Goal: Task Accomplishment & Management: Use online tool/utility

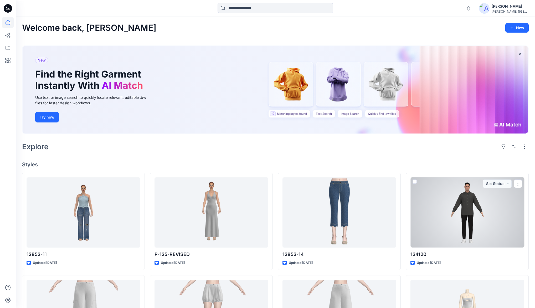
click at [466, 205] on div at bounding box center [468, 212] width 114 height 70
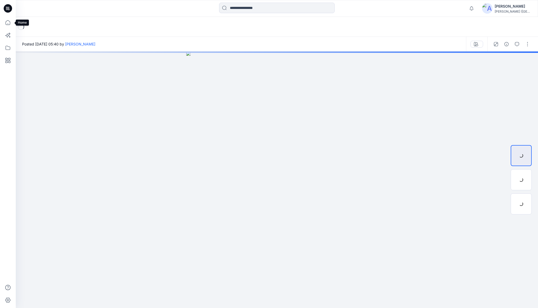
drag, startPoint x: 10, startPoint y: 23, endPoint x: 15, endPoint y: 30, distance: 8.6
click at [10, 23] on icon at bounding box center [8, 23] width 12 height 12
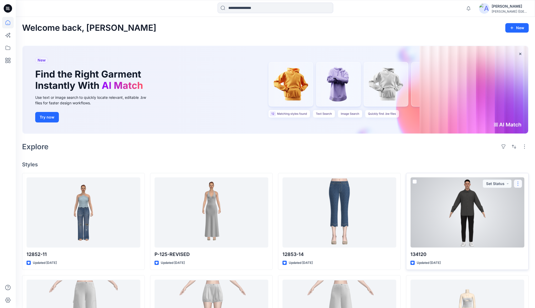
click at [517, 184] on button "button" at bounding box center [518, 184] width 8 height 8
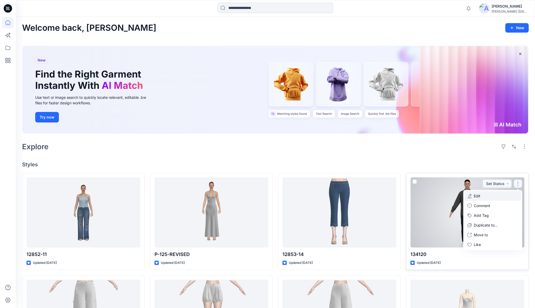
click at [477, 194] on p "Edit" at bounding box center [477, 196] width 7 height 6
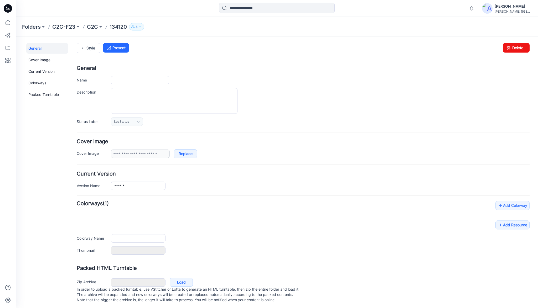
type input "******"
type input "**********"
type input "********"
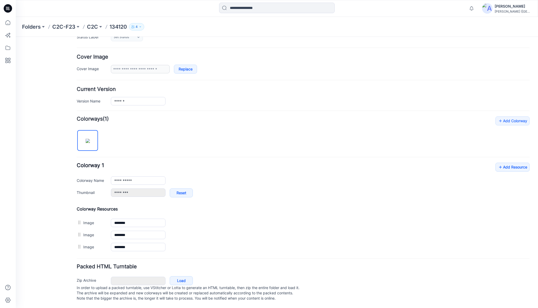
scroll to position [89, 0]
click at [517, 163] on link "Add Resource" at bounding box center [513, 167] width 34 height 9
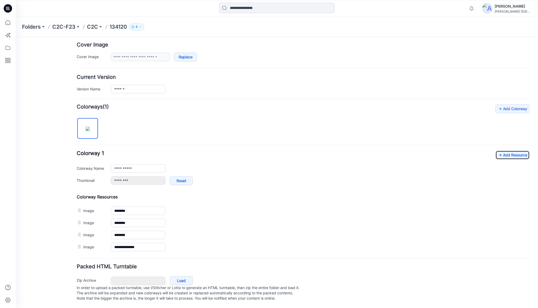
scroll to position [101, 0]
click at [513, 151] on link "Add Resource" at bounding box center [513, 155] width 34 height 9
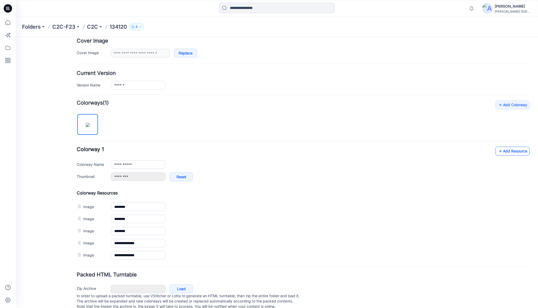
click at [511, 152] on link "Add Resource" at bounding box center [513, 151] width 34 height 9
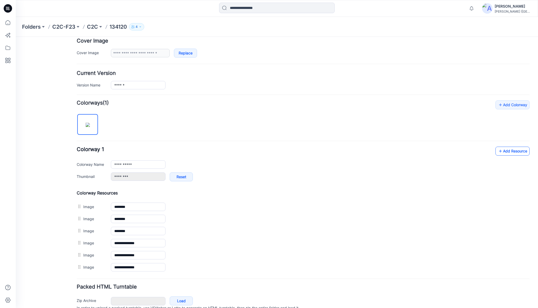
click at [510, 149] on link "Add Resource" at bounding box center [513, 151] width 34 height 9
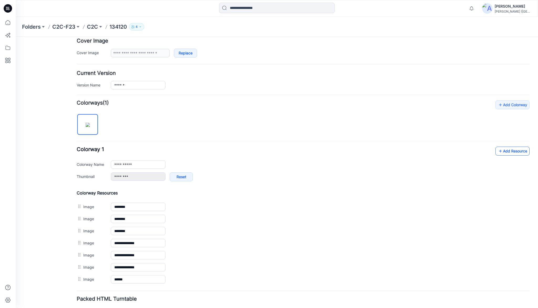
click at [510, 150] on link "Add Resource" at bounding box center [513, 151] width 34 height 9
click at [507, 151] on link "Add Resource" at bounding box center [513, 151] width 34 height 9
click at [9, 21] on icon at bounding box center [8, 22] width 5 height 5
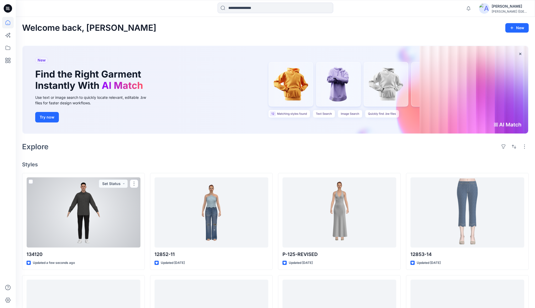
click at [113, 211] on div at bounding box center [84, 212] width 114 height 70
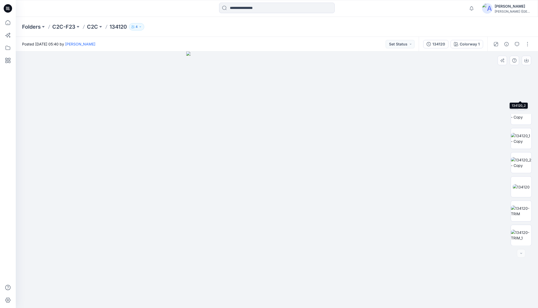
scroll to position [83, 0]
drag, startPoint x: 8, startPoint y: 23, endPoint x: 12, endPoint y: 32, distance: 9.7
click at [8, 23] on icon at bounding box center [8, 23] width 12 height 12
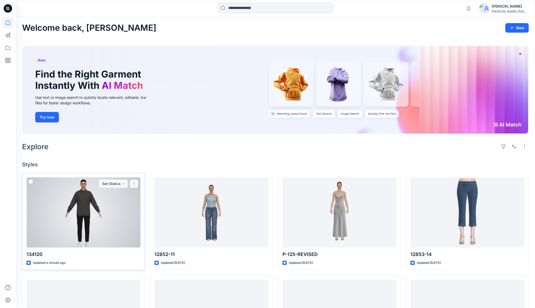
click at [135, 187] on button "button" at bounding box center [134, 184] width 8 height 8
click at [140, 197] on p "Edit" at bounding box center [143, 196] width 7 height 6
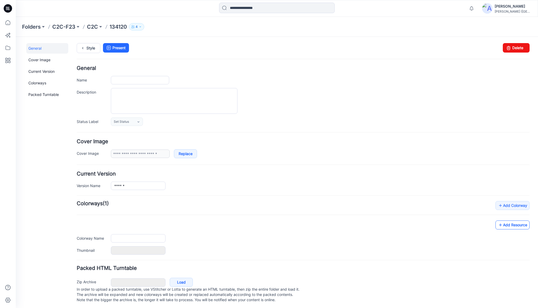
click at [517, 222] on link "Add Resource" at bounding box center [513, 225] width 34 height 9
type input "******"
type input "**********"
type input "********"
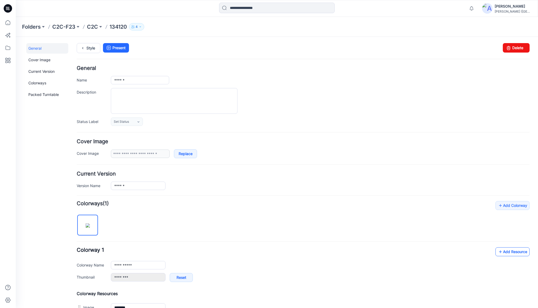
click at [521, 252] on link "Add Resource" at bounding box center [513, 251] width 34 height 9
click at [7, 22] on icon at bounding box center [8, 23] width 12 height 12
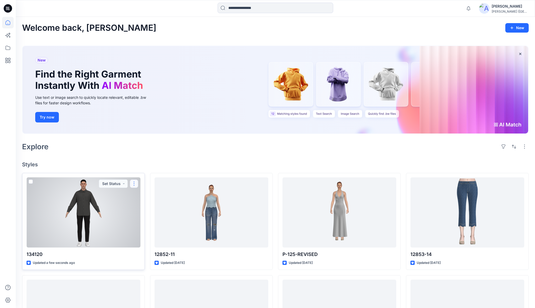
click at [135, 185] on button "button" at bounding box center [134, 184] width 8 height 8
click at [149, 226] on p "Duplicate to..." at bounding box center [152, 225] width 24 height 6
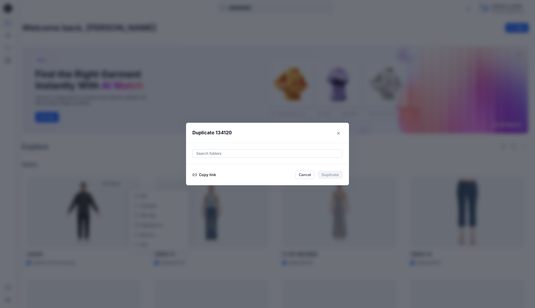
click at [207, 175] on button "Copy link" at bounding box center [204, 175] width 24 height 6
